Goal: Task Accomplishment & Management: Use online tool/utility

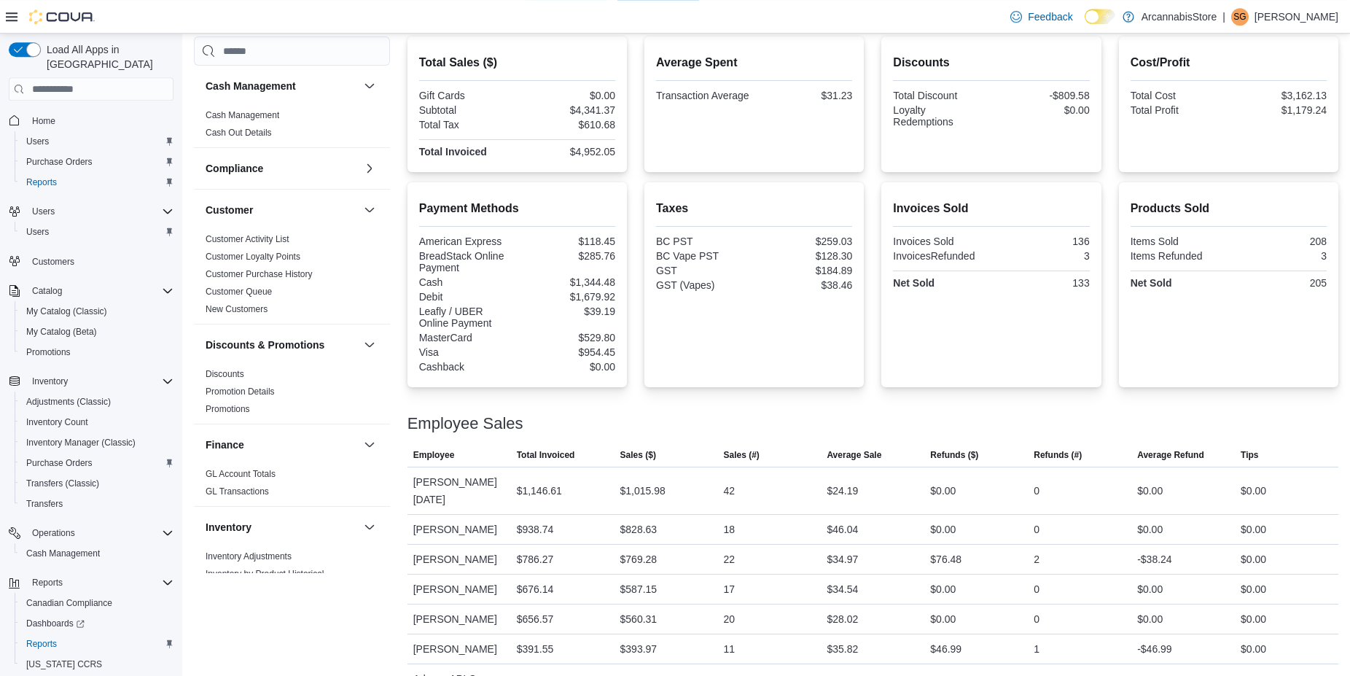
scroll to position [309, 0]
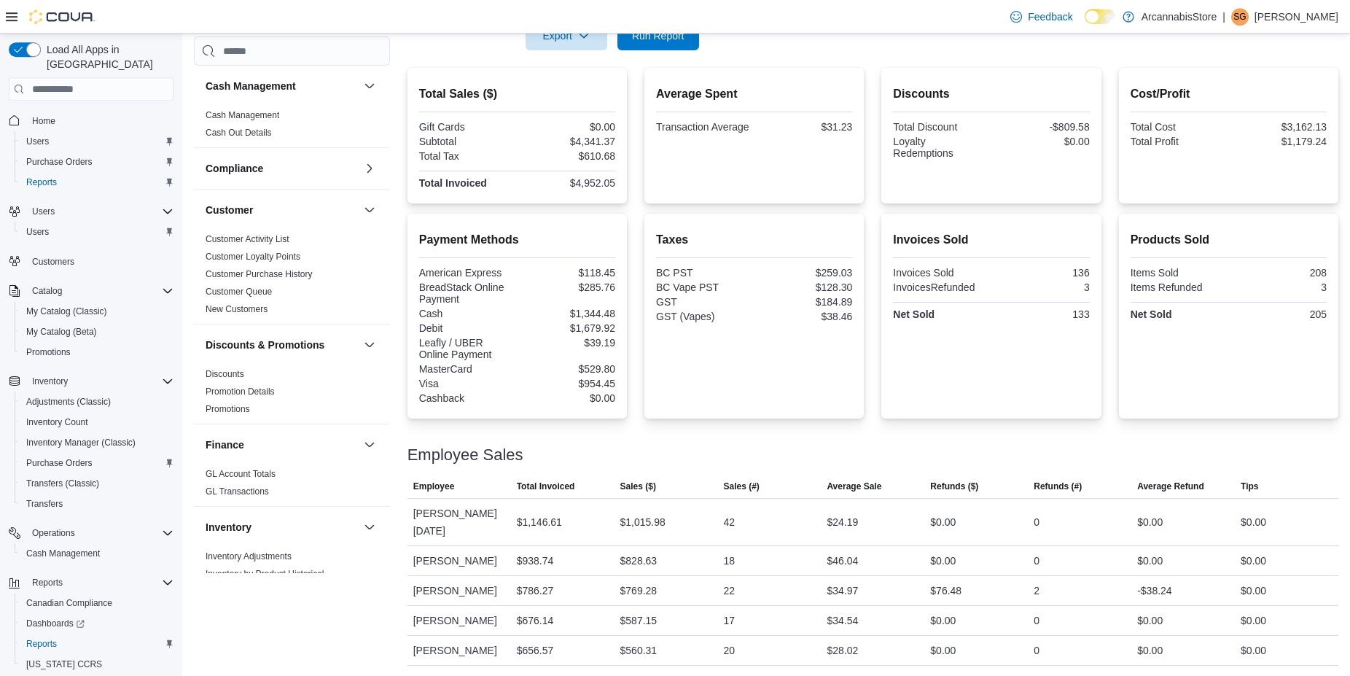
drag, startPoint x: 531, startPoint y: 237, endPoint x: 533, endPoint y: 193, distance: 43.8
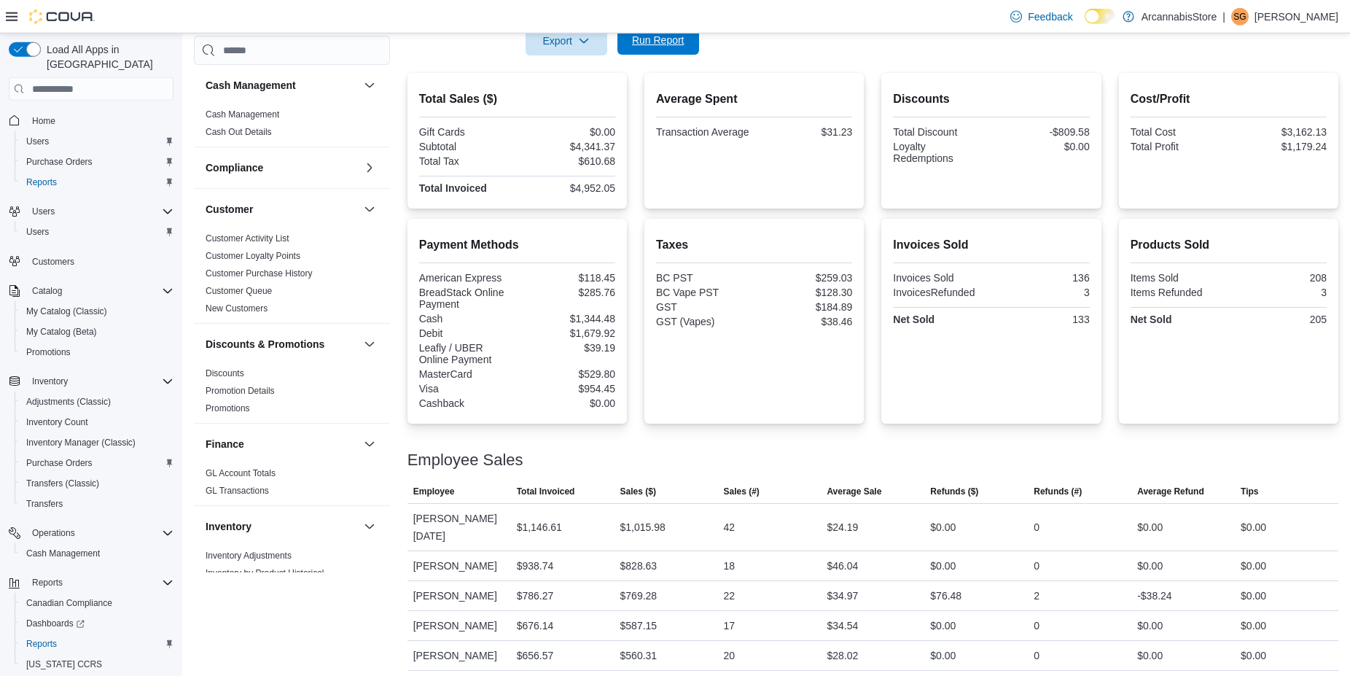
click at [649, 36] on span "Run Report" at bounding box center [658, 40] width 52 height 15
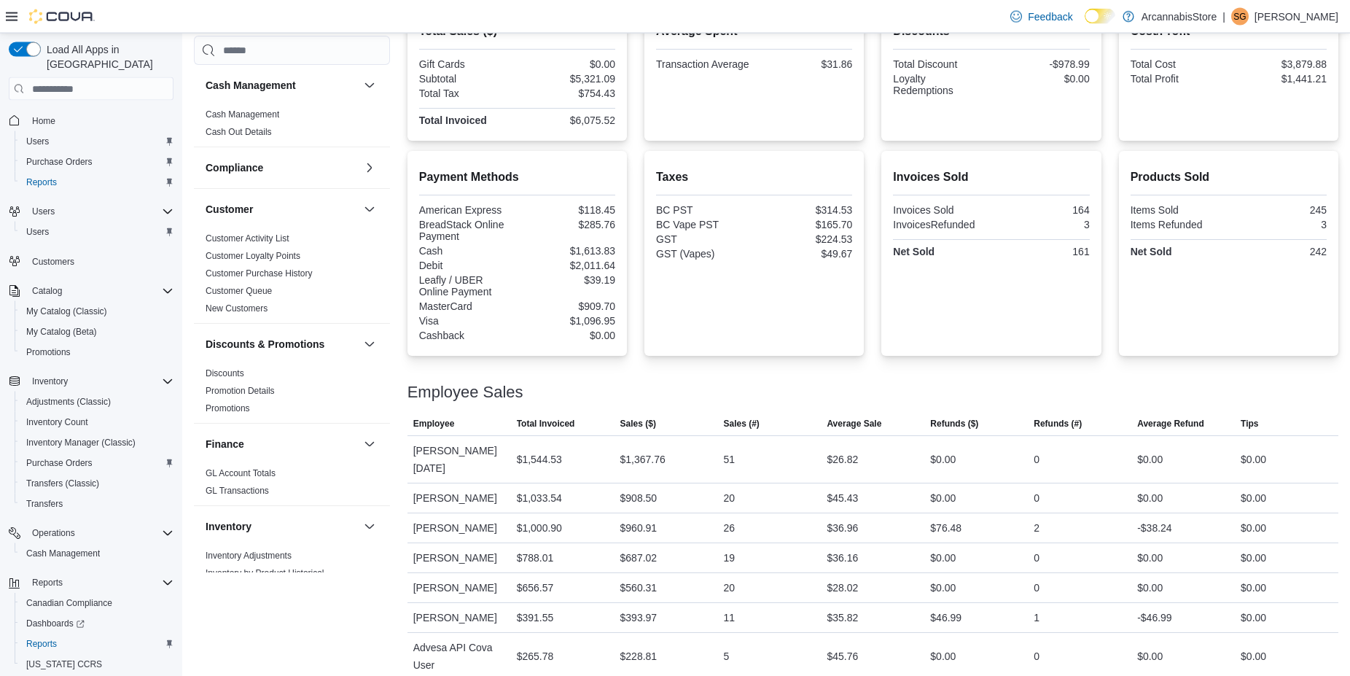
scroll to position [466, 0]
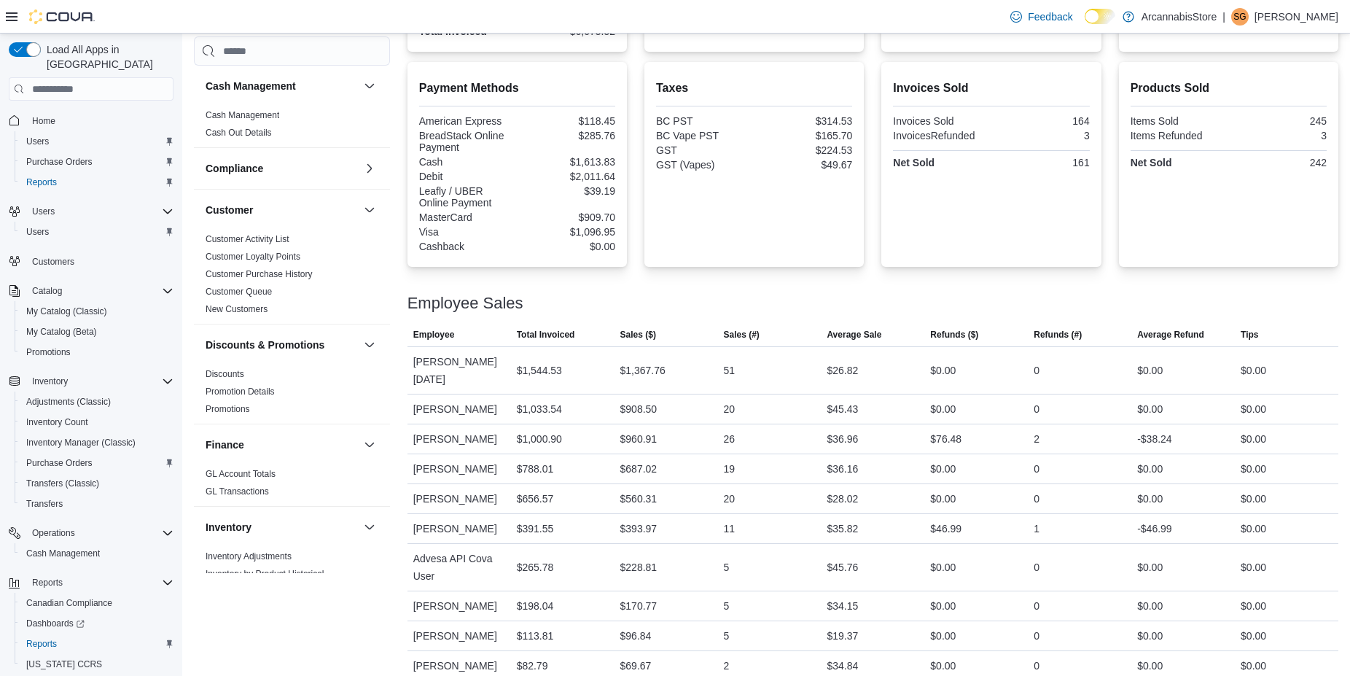
drag, startPoint x: 859, startPoint y: 287, endPoint x: 865, endPoint y: 341, distance: 54.3
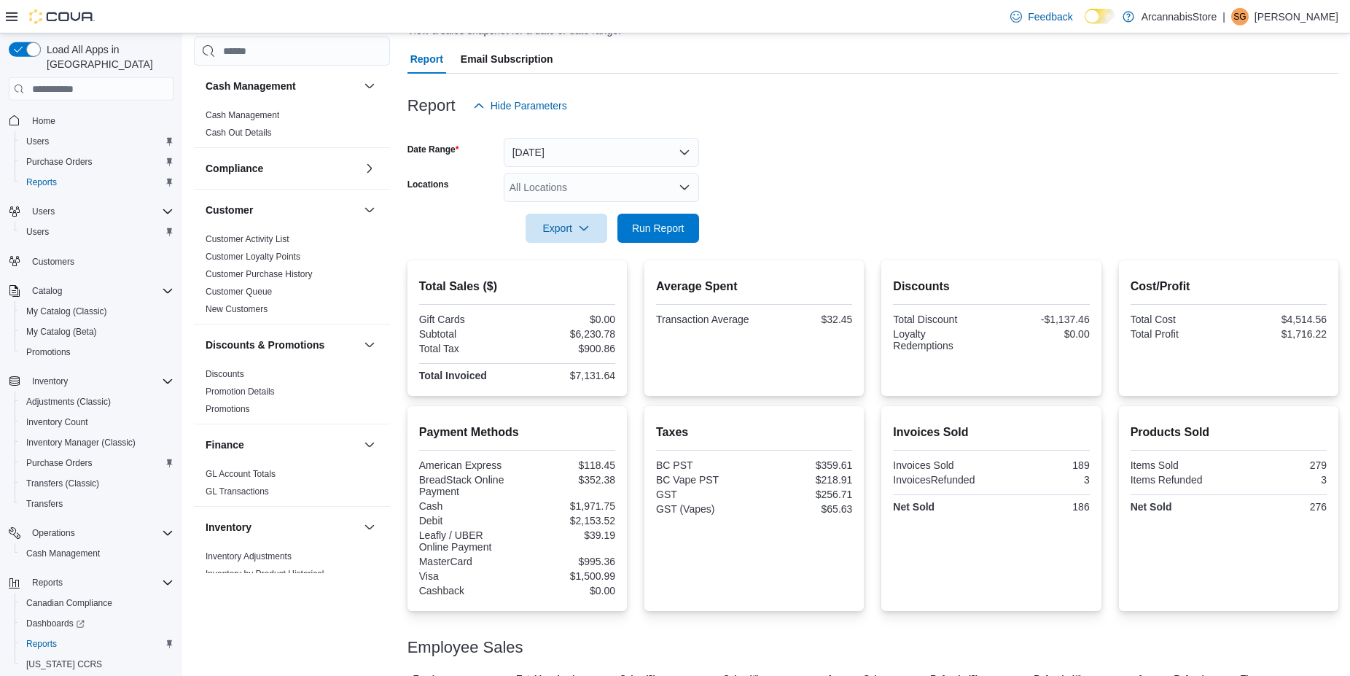
drag, startPoint x: 929, startPoint y: 261, endPoint x: 930, endPoint y: 406, distance: 145.1
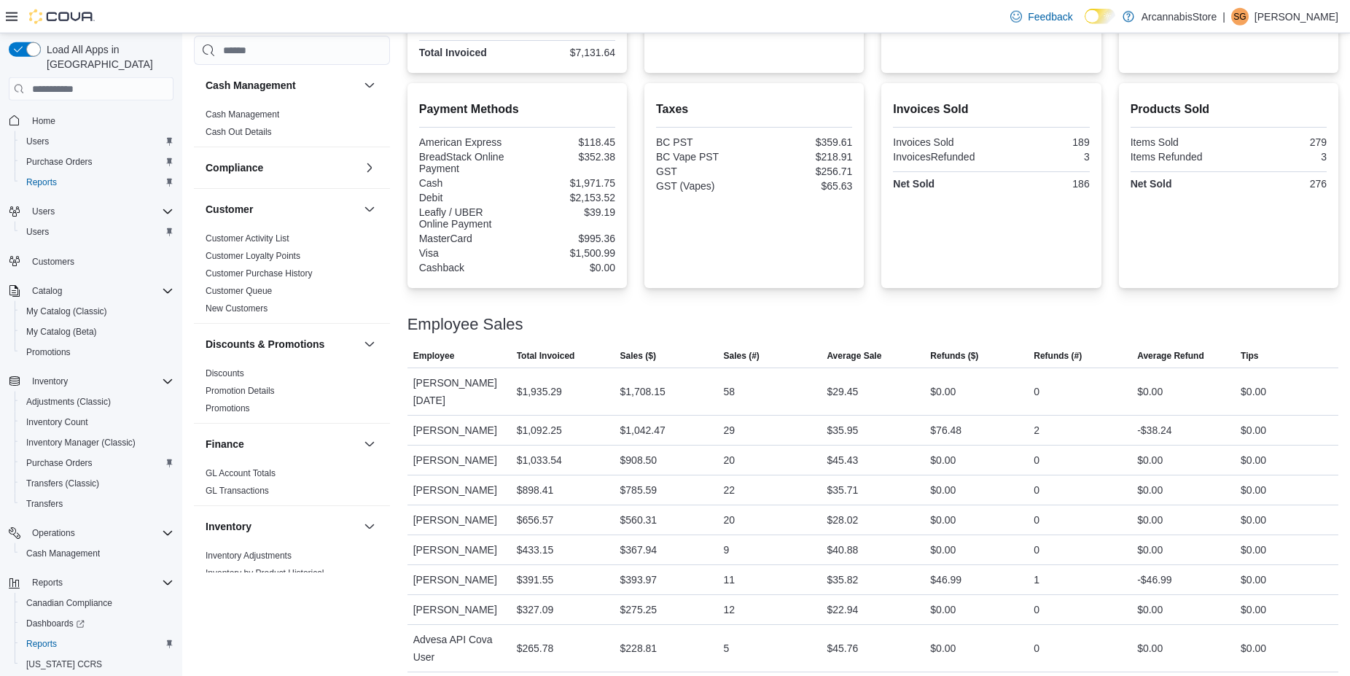
scroll to position [466, 0]
